Goal: Task Accomplishment & Management: Complete application form

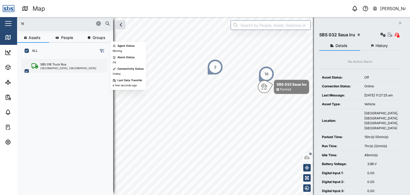
click at [65, 67] on div "[GEOGRAPHIC_DATA], [GEOGRAPHIC_DATA]" at bounding box center [68, 68] width 56 height 3
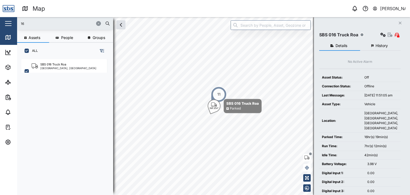
drag, startPoint x: 36, startPoint y: 23, endPoint x: 1, endPoint y: 18, distance: 35.7
click at [1, 18] on div "Map 0 [PERSON_NAME] Close Map Dashboard Assets ATS Camera Generator Personnel T…" at bounding box center [205, 97] width 410 height 195
type input "32"
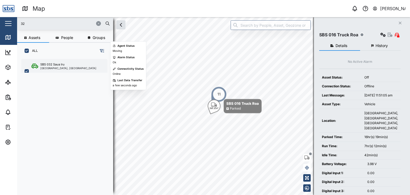
click at [57, 65] on div "SBS 032 Saua Iru" at bounding box center [52, 64] width 24 height 5
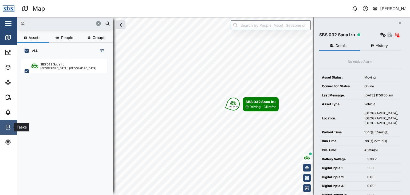
click at [6, 125] on icon at bounding box center [7, 127] width 3 height 4
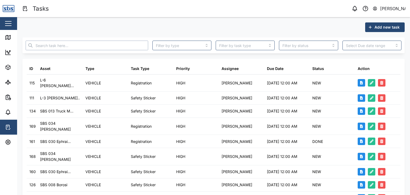
click at [78, 45] on input "text" at bounding box center [87, 46] width 122 height 10
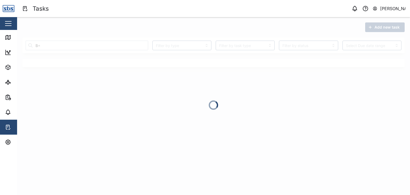
type input "B"
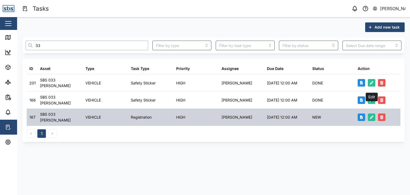
type input "33"
click at [372, 115] on icon "button" at bounding box center [371, 117] width 4 height 4
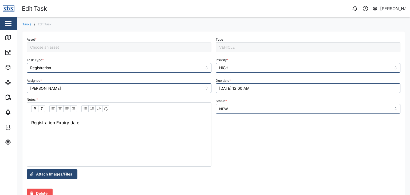
type input "SBS 033 [PERSON_NAME]"
click at [228, 89] on button "[DATE] 12:00 AM" at bounding box center [308, 88] width 185 height 10
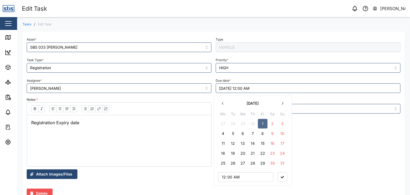
click at [254, 133] on button "7" at bounding box center [253, 134] width 10 height 10
click at [281, 103] on icon "button" at bounding box center [282, 103] width 4 height 4
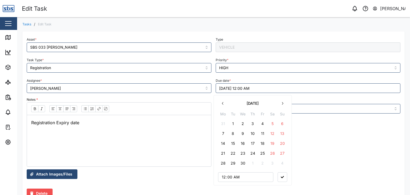
click at [224, 132] on button "7" at bounding box center [223, 134] width 10 height 10
click at [280, 176] on button "button" at bounding box center [282, 177] width 10 height 10
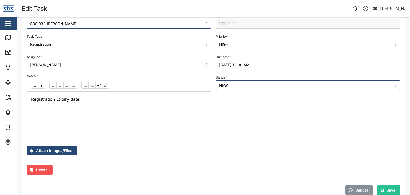
scroll to position [38, 0]
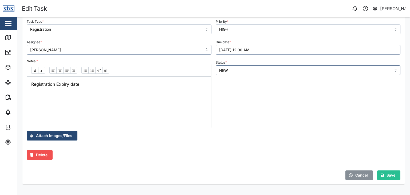
click at [380, 175] on div "Save" at bounding box center [387, 174] width 15 height 9
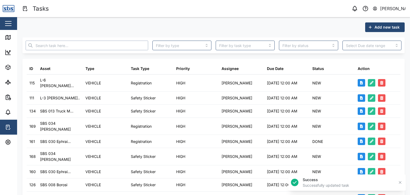
click at [47, 42] on input "text" at bounding box center [87, 46] width 122 height 10
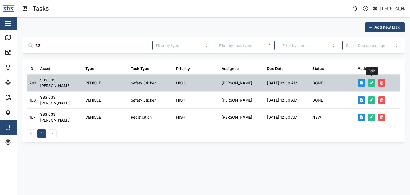
type input "33"
click at [371, 81] on icon "button" at bounding box center [371, 83] width 4 height 4
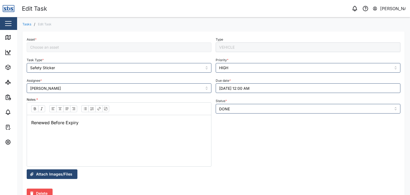
type input "SBS 033 [PERSON_NAME]"
click at [234, 89] on button "[DATE] 12:00 AM" at bounding box center [308, 88] width 185 height 10
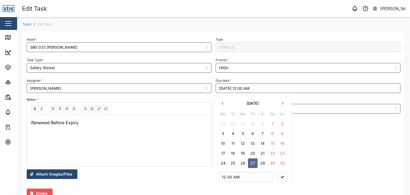
click at [281, 104] on icon "button" at bounding box center [282, 103] width 4 height 4
click at [224, 143] on button "9" at bounding box center [223, 143] width 10 height 10
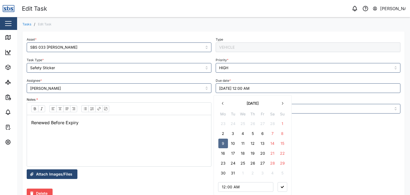
click at [284, 187] on button "button" at bounding box center [282, 187] width 10 height 10
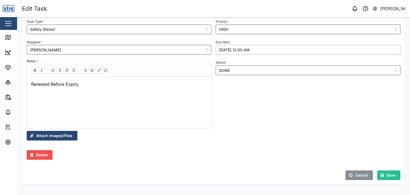
scroll to position [38, 0]
click at [387, 176] on span "Save" at bounding box center [390, 174] width 9 height 9
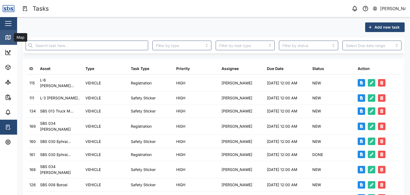
click at [8, 40] on icon at bounding box center [8, 37] width 6 height 6
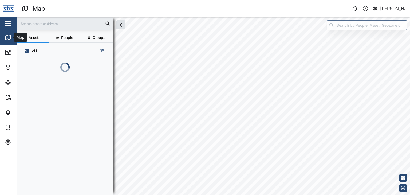
scroll to position [129, 83]
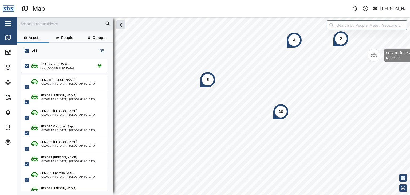
click at [51, 26] on input "text" at bounding box center [65, 23] width 90 height 8
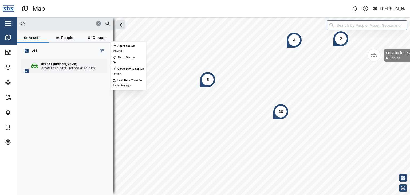
click at [54, 63] on div "SBS 029 [PERSON_NAME]" at bounding box center [58, 64] width 37 height 5
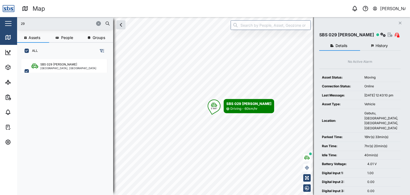
drag, startPoint x: 34, startPoint y: 27, endPoint x: 8, endPoint y: 22, distance: 26.4
click at [8, 22] on div "Map 0 [PERSON_NAME] Close Map Dashboard Assets ATS Camera Generator Personnel T…" at bounding box center [205, 97] width 410 height 195
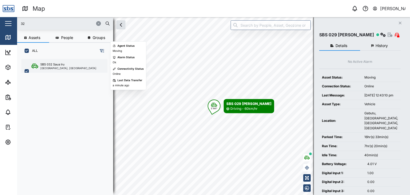
click at [62, 69] on div "[GEOGRAPHIC_DATA], [GEOGRAPHIC_DATA]" at bounding box center [68, 68] width 56 height 3
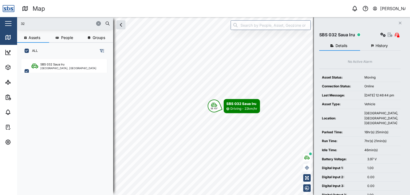
drag, startPoint x: 23, startPoint y: 21, endPoint x: 11, endPoint y: 21, distance: 11.7
click at [11, 21] on div "Map 0 [PERSON_NAME] Close Map Dashboard Assets ATS Camera Generator Personnel T…" at bounding box center [205, 97] width 410 height 195
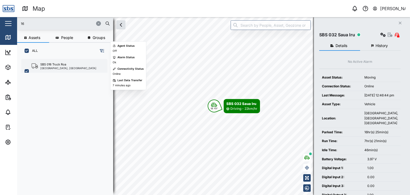
click at [47, 68] on div "[GEOGRAPHIC_DATA], [GEOGRAPHIC_DATA]" at bounding box center [68, 68] width 56 height 3
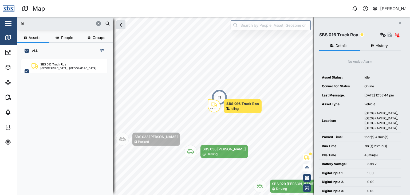
drag, startPoint x: 28, startPoint y: 25, endPoint x: 0, endPoint y: 27, distance: 28.0
click at [0, 27] on div "Map 0 [PERSON_NAME] Close Map Dashboard Assets ATS Camera Generator Personnel T…" at bounding box center [205, 97] width 410 height 195
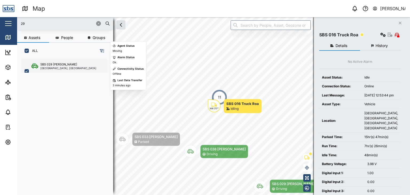
click at [51, 69] on div "[GEOGRAPHIC_DATA], [GEOGRAPHIC_DATA]" at bounding box center [68, 68] width 56 height 3
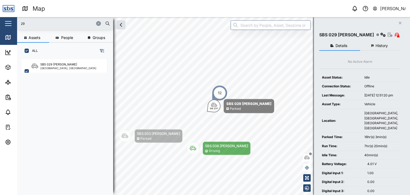
drag, startPoint x: 29, startPoint y: 24, endPoint x: 0, endPoint y: 18, distance: 29.9
click at [0, 18] on div "Map 0 [PERSON_NAME] Close Map Dashboard Assets ATS Camera Generator Personnel T…" at bounding box center [205, 97] width 410 height 195
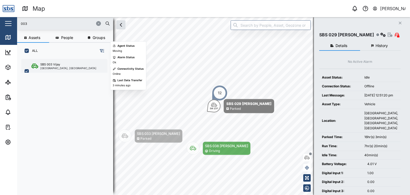
click at [48, 63] on div "SBS 003 Vijay" at bounding box center [50, 64] width 20 height 5
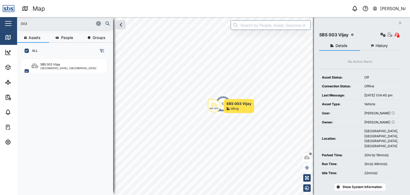
drag, startPoint x: 34, startPoint y: 24, endPoint x: 0, endPoint y: 25, distance: 34.2
click at [0, 25] on div "Map 0 [PERSON_NAME] Close Map Dashboard Assets ATS Camera Generator Personnel T…" at bounding box center [205, 97] width 410 height 195
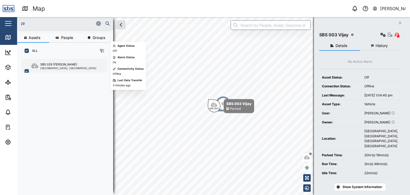
click at [62, 67] on div "[GEOGRAPHIC_DATA], [GEOGRAPHIC_DATA]" at bounding box center [68, 68] width 56 height 3
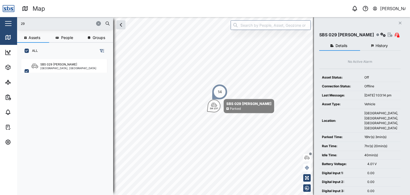
drag, startPoint x: 33, startPoint y: 21, endPoint x: 7, endPoint y: 23, distance: 25.4
click at [7, 23] on div "Map 0 [PERSON_NAME] Close Map Dashboard Assets ATS Camera Generator Personnel T…" at bounding box center [205, 97] width 410 height 195
type input "003"
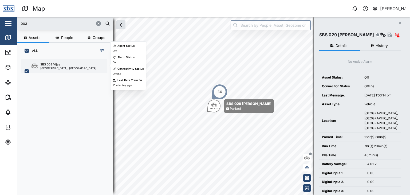
click at [51, 66] on div "SBS 003 Vijay" at bounding box center [50, 64] width 20 height 5
